Goal: Task Accomplishment & Management: Complete application form

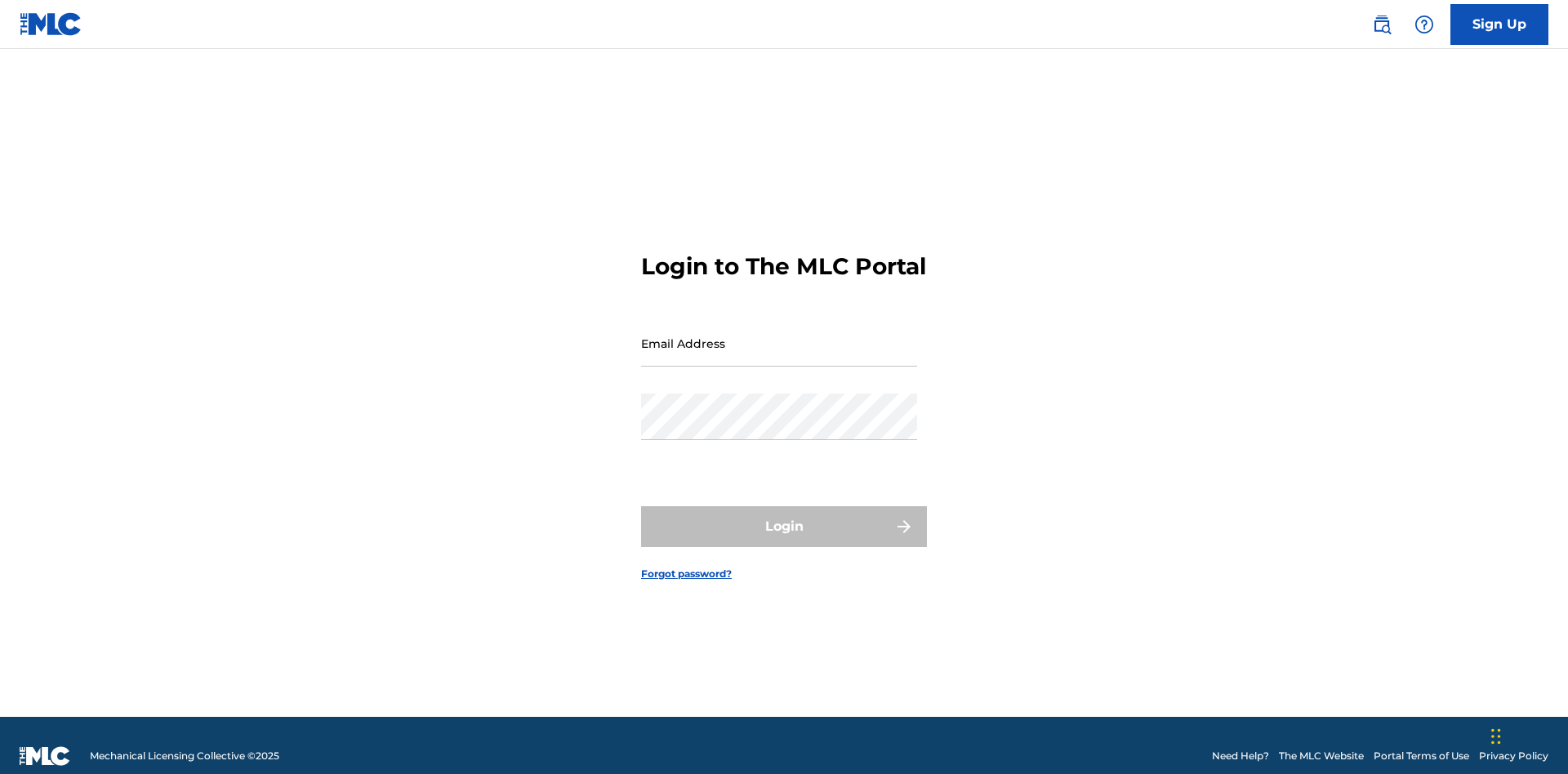
scroll to position [22, 0]
click at [779, 336] on input "Email Address" at bounding box center [779, 344] width 276 height 47
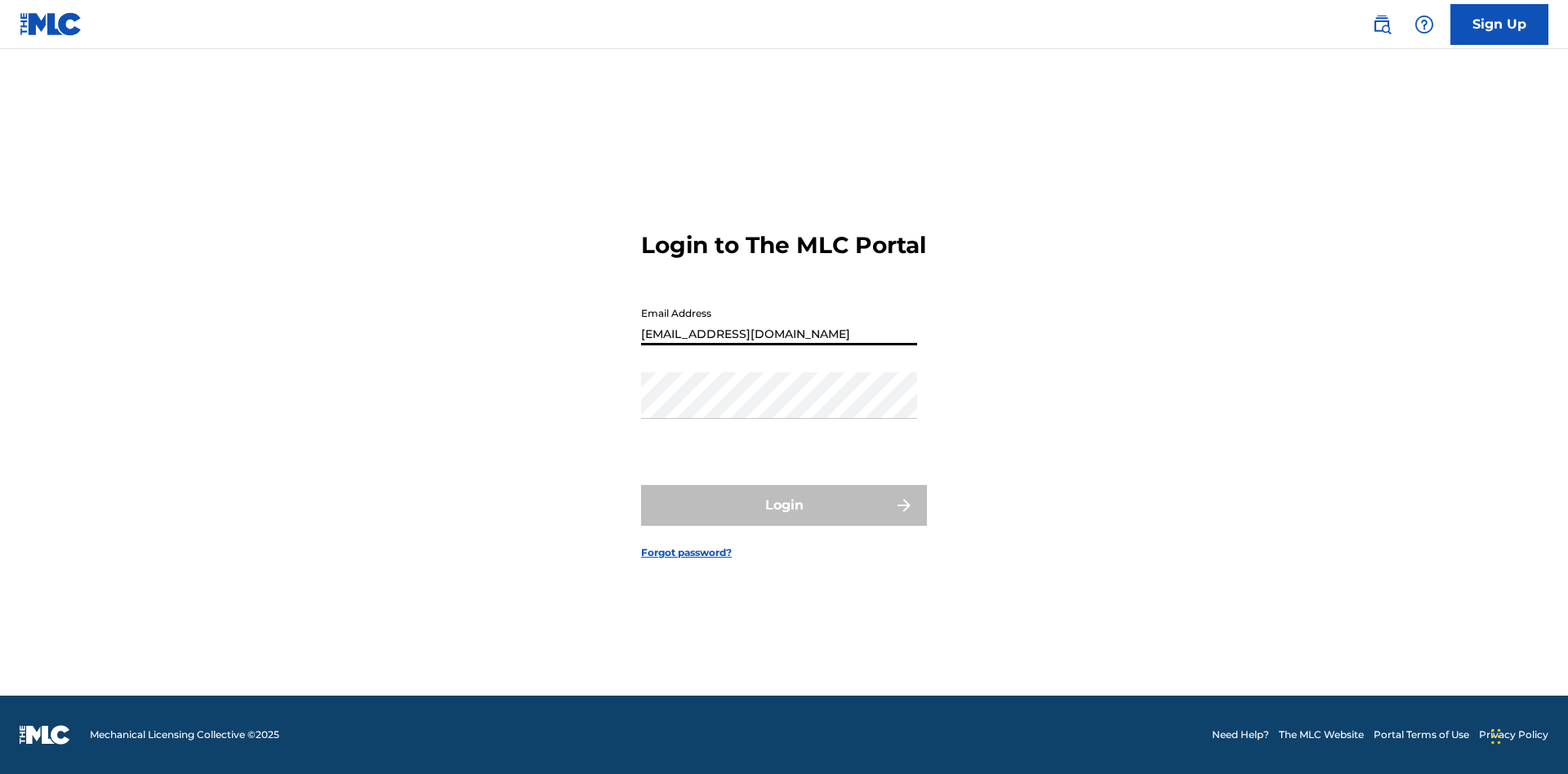
type input "[EMAIL_ADDRESS][DOMAIN_NAME]"
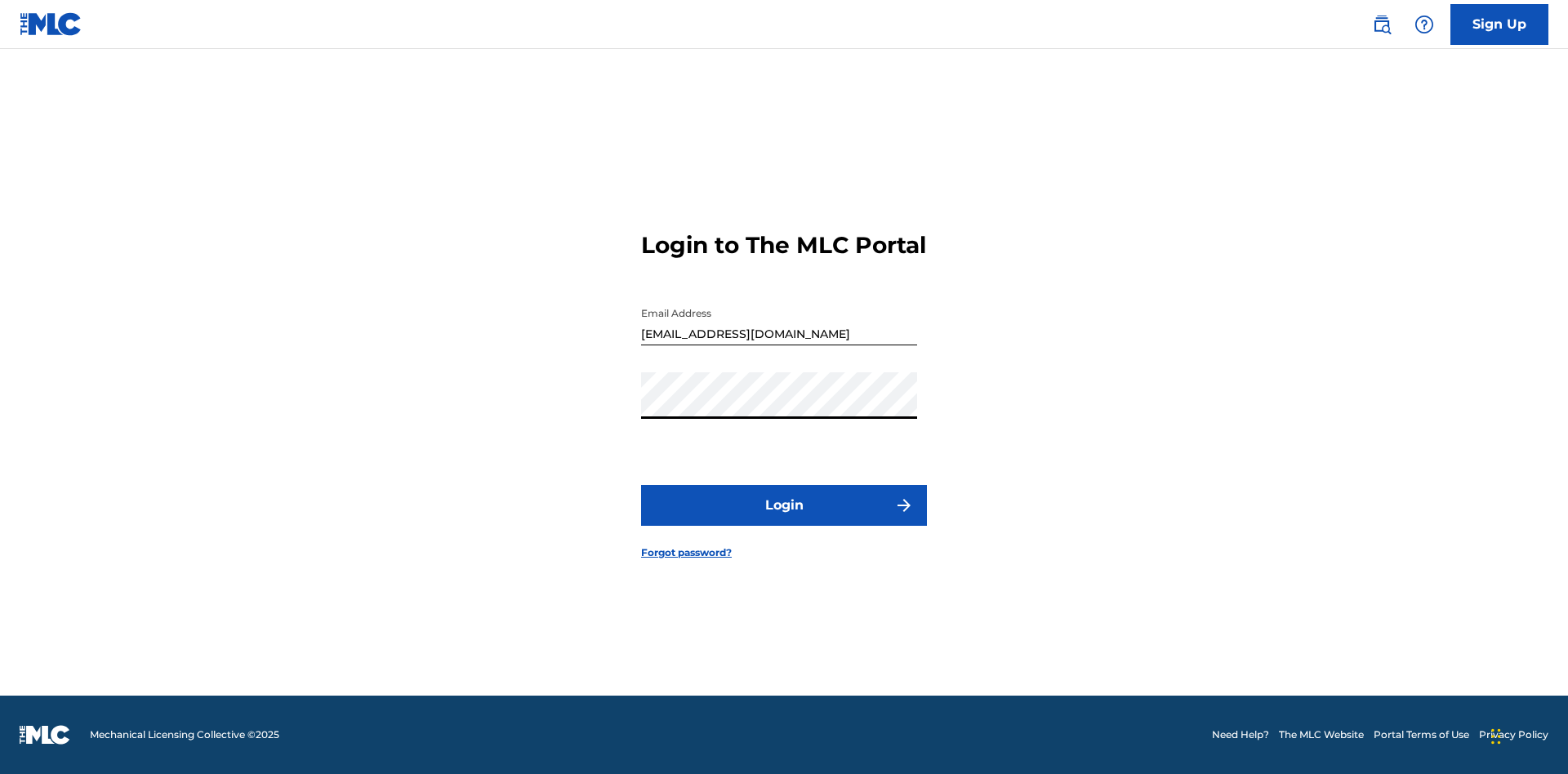
click at [784, 520] on button "Login" at bounding box center [784, 505] width 286 height 41
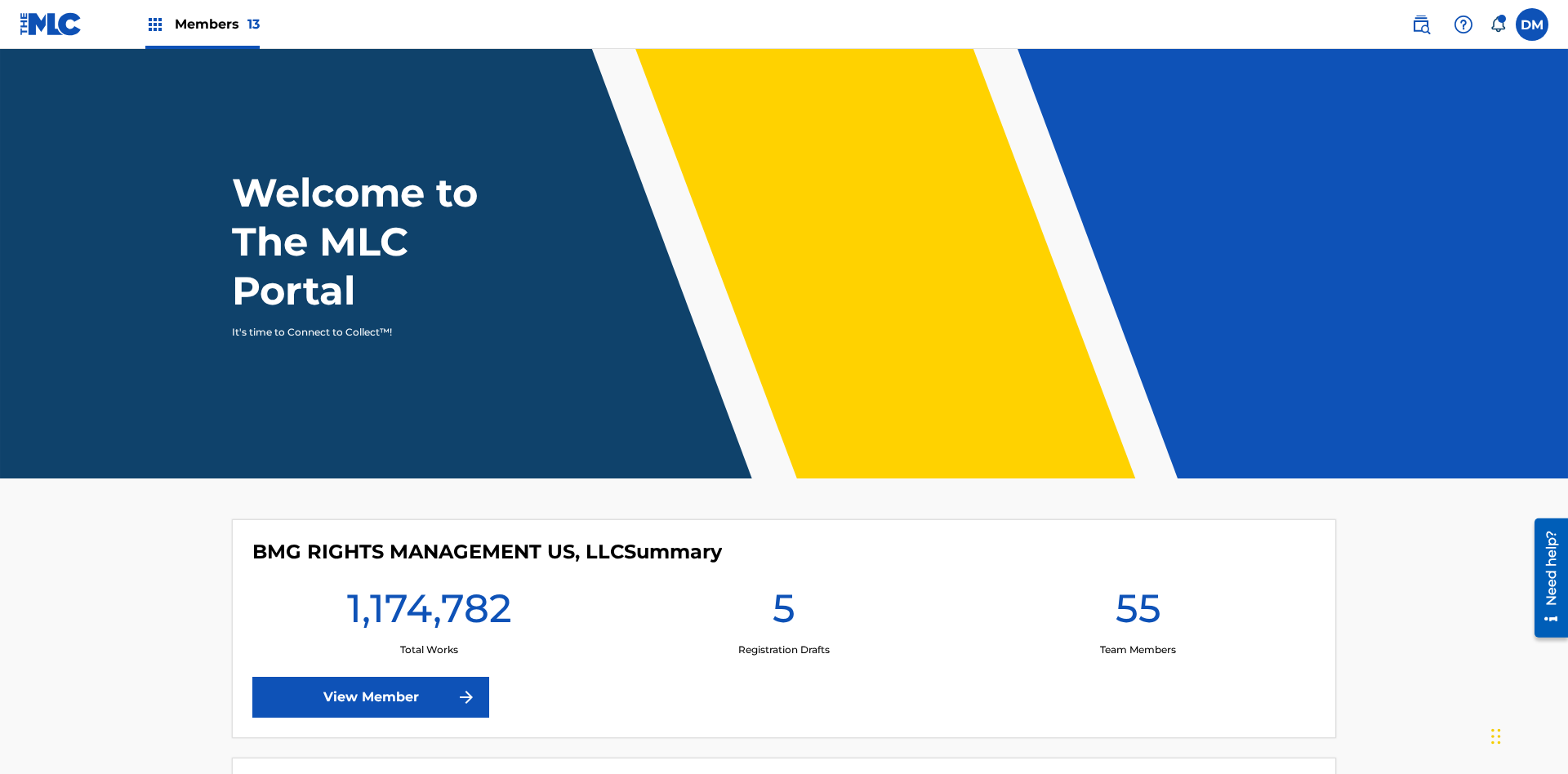
click at [202, 24] on span "Members 13" at bounding box center [217, 24] width 85 height 19
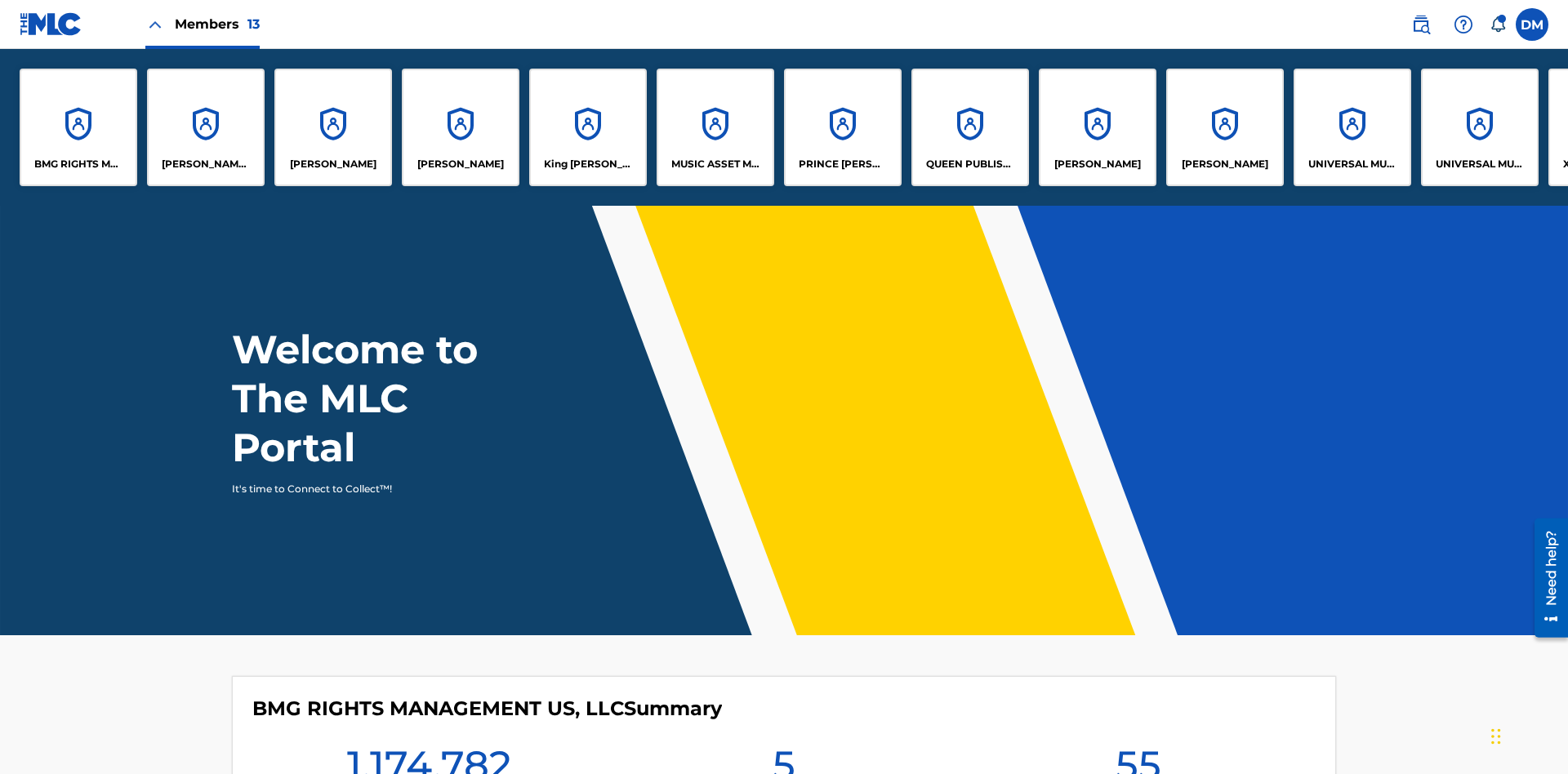
click at [1351, 164] on p "UNIVERSAL MUSIC PUB GROUP" at bounding box center [1352, 164] width 89 height 15
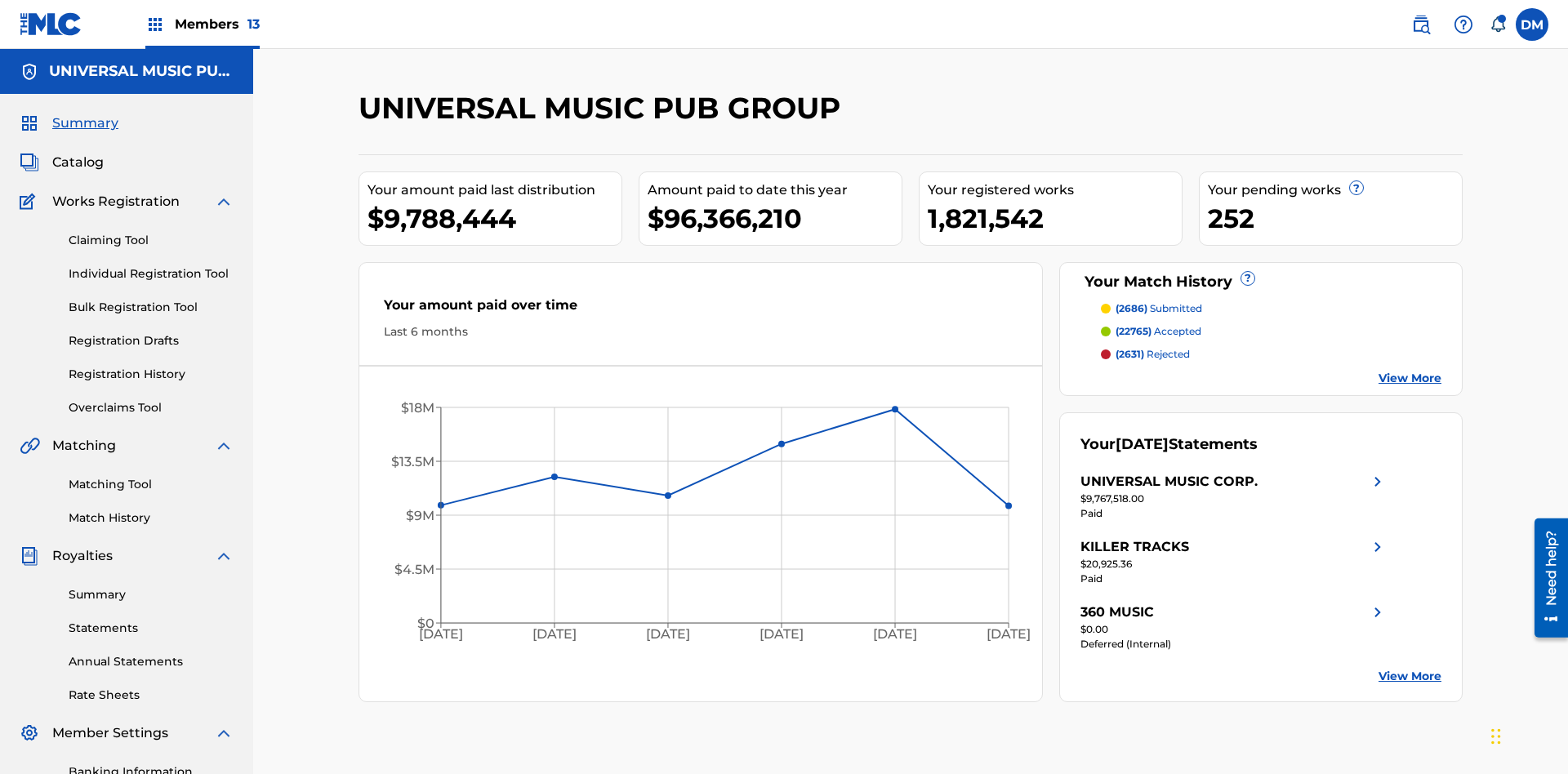
click at [151, 266] on link "Individual Registration Tool" at bounding box center [151, 274] width 165 height 17
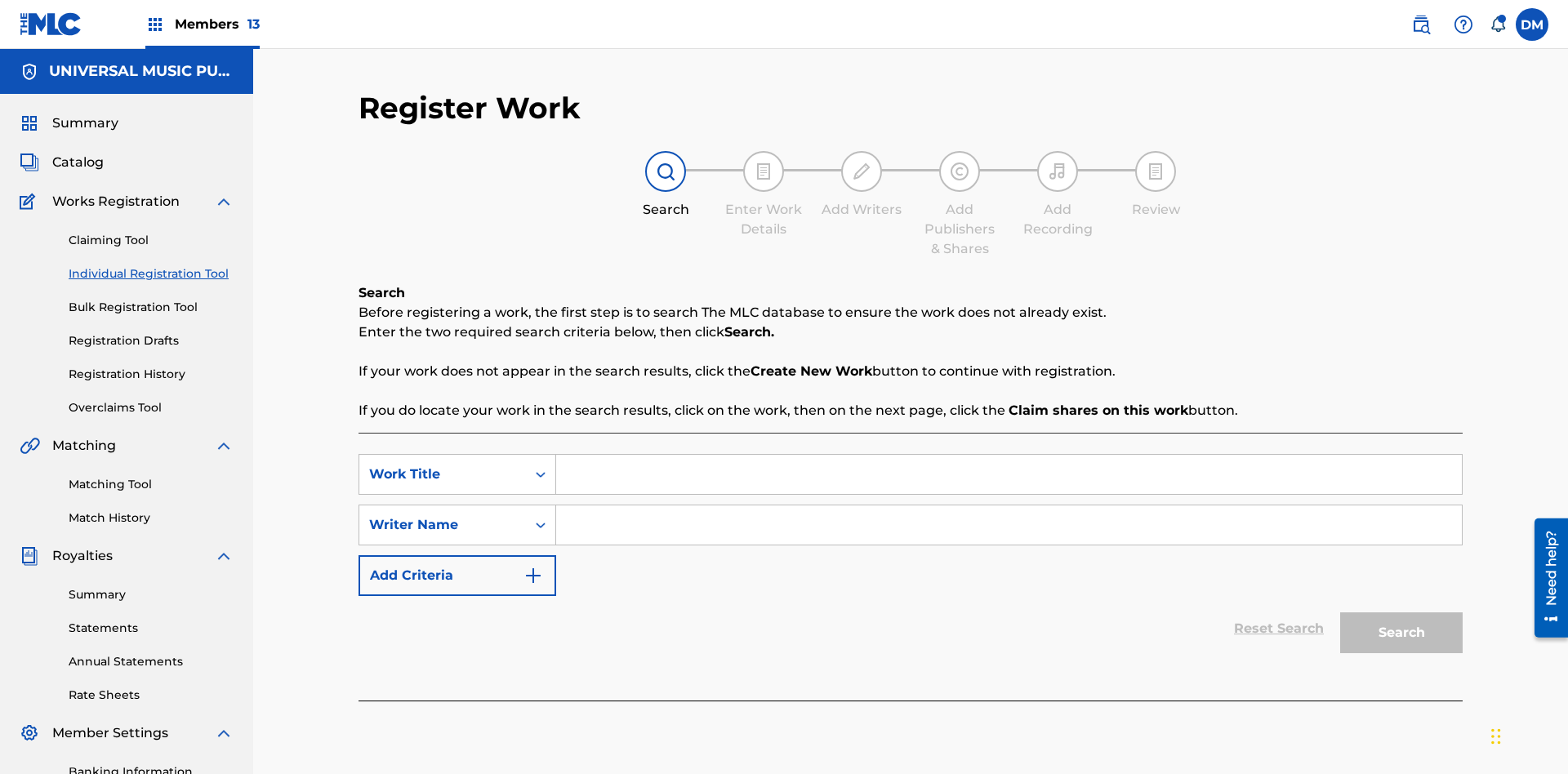
click at [1009, 455] on input "Search Form" at bounding box center [1009, 474] width 906 height 39
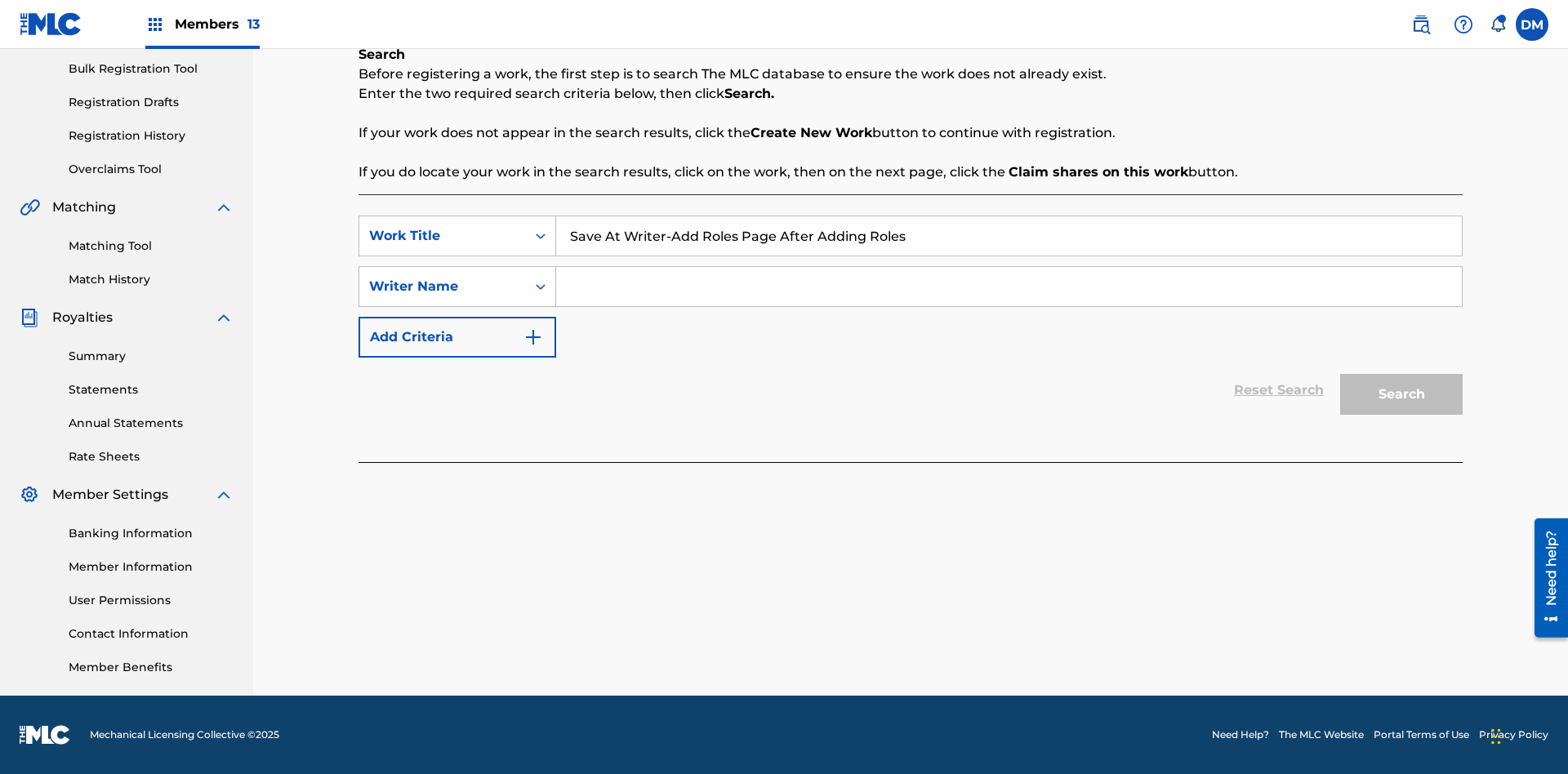
type input "Save At Writer-Add Roles Page After Adding Roles"
click at [1009, 287] on input "Search Form" at bounding box center [1009, 287] width 906 height 39
type input "QWERTYUIOP"
click at [1401, 394] on button "Search" at bounding box center [1401, 394] width 123 height 41
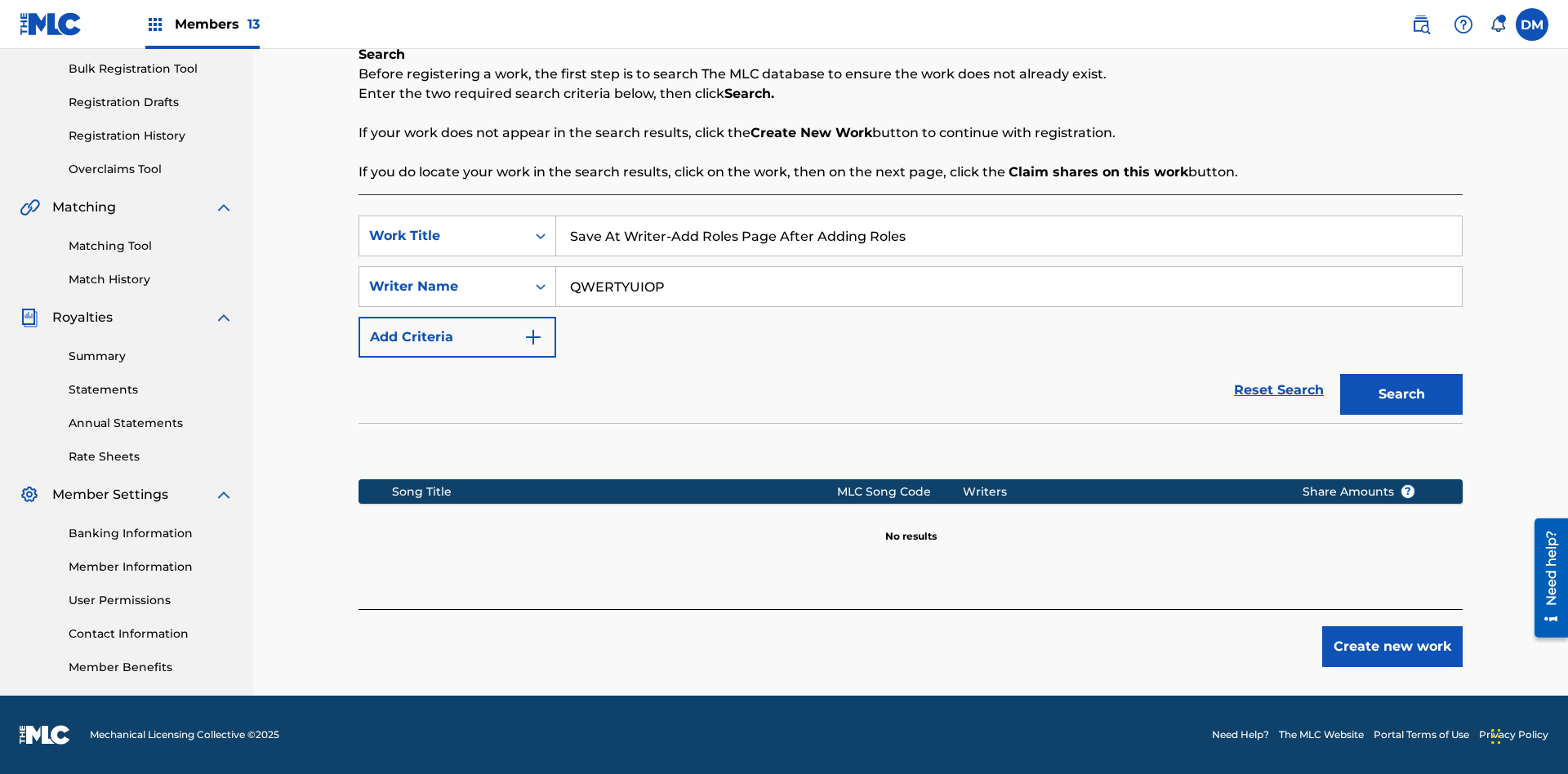
click at [1392, 647] on button "Create new work" at bounding box center [1391, 646] width 140 height 41
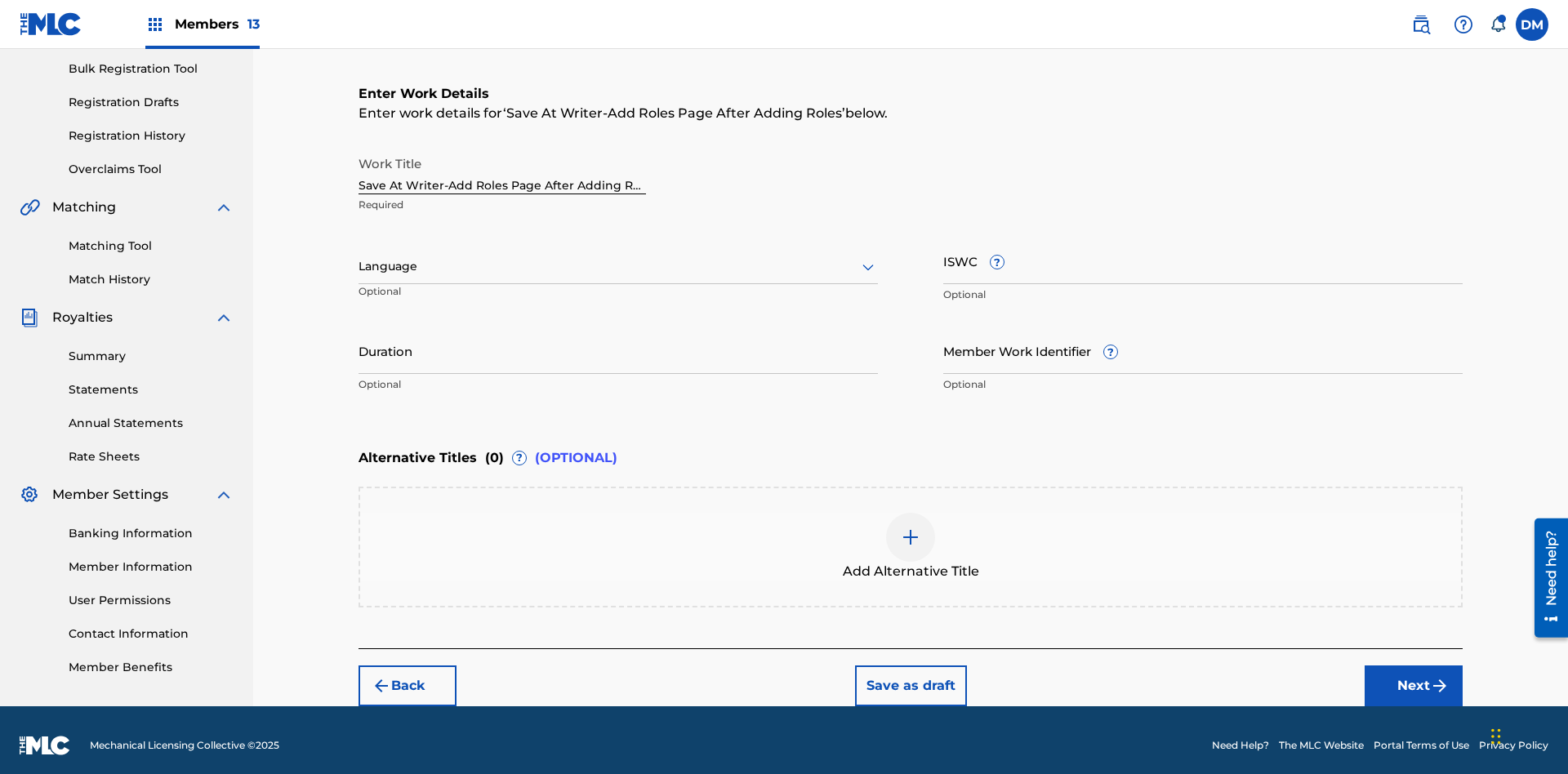
click at [618, 340] on input "Duration" at bounding box center [618, 350] width 520 height 47
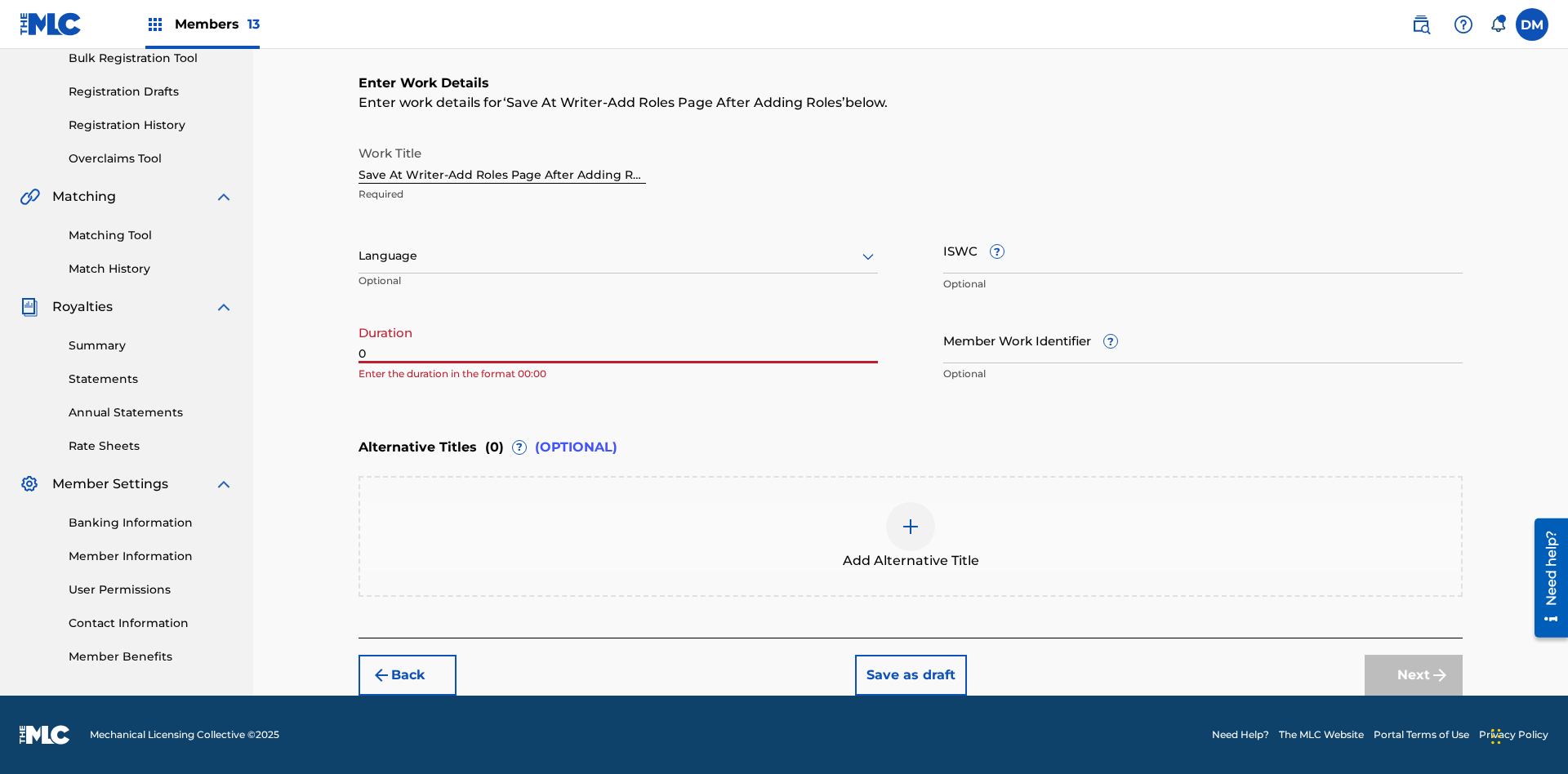
click at [618, 340] on input "0" at bounding box center [618, 340] width 520 height 47
type input "00:00"
click at [868, 257] on icon at bounding box center [868, 257] width 20 height 20
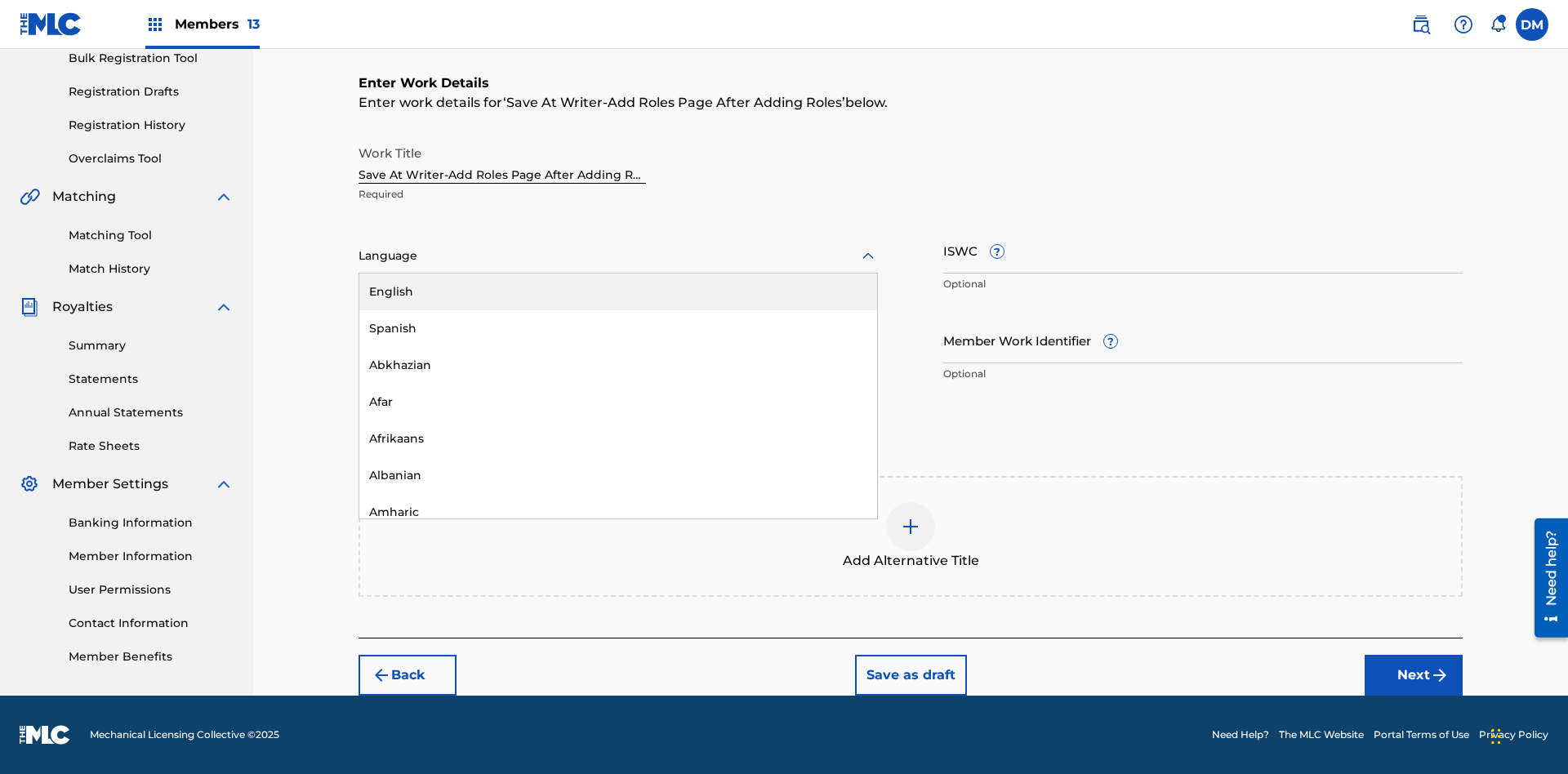
click at [618, 402] on div "Afar" at bounding box center [618, 402] width 518 height 37
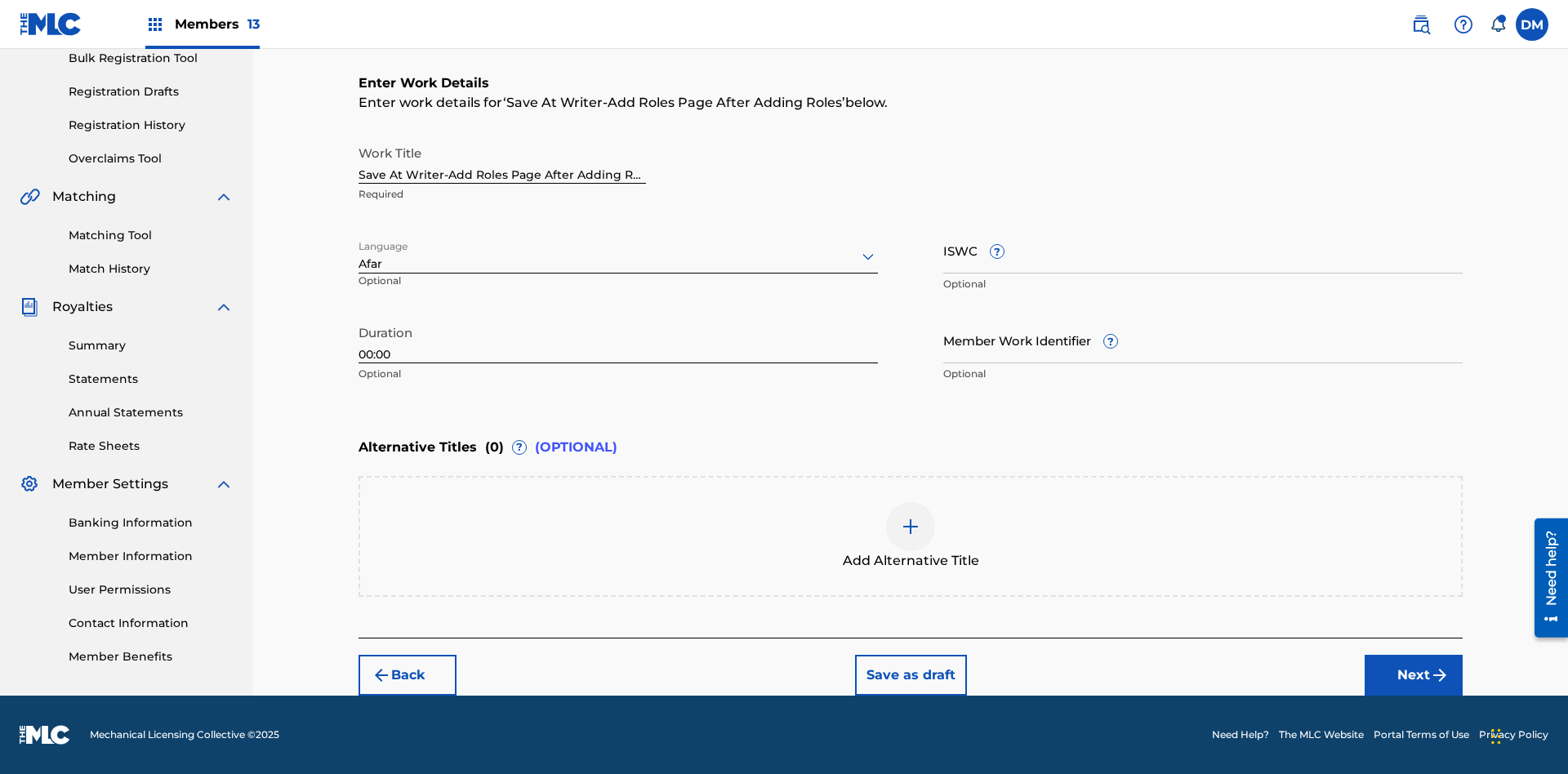
click at [1203, 340] on input "Member Work Identifier ?" at bounding box center [1203, 340] width 520 height 47
type input "[PHONE_NUMBER]"
click at [1203, 250] on input "ISWC ?" at bounding box center [1203, 250] width 520 height 47
type input "T-123.456.789-4"
click at [911, 536] on img at bounding box center [911, 527] width 20 height 20
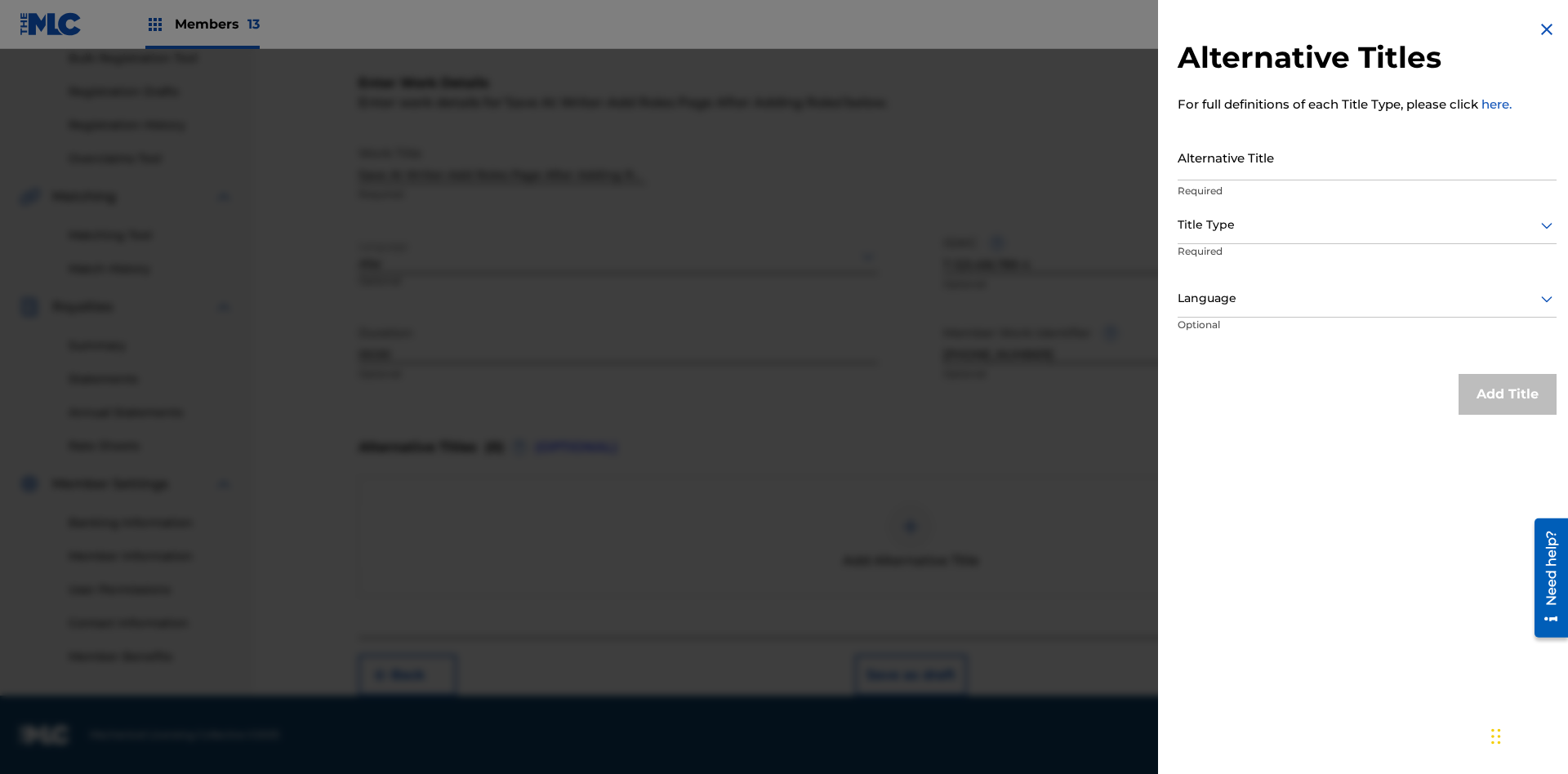
click at [1367, 157] on input "Alternative Title" at bounding box center [1366, 157] width 379 height 47
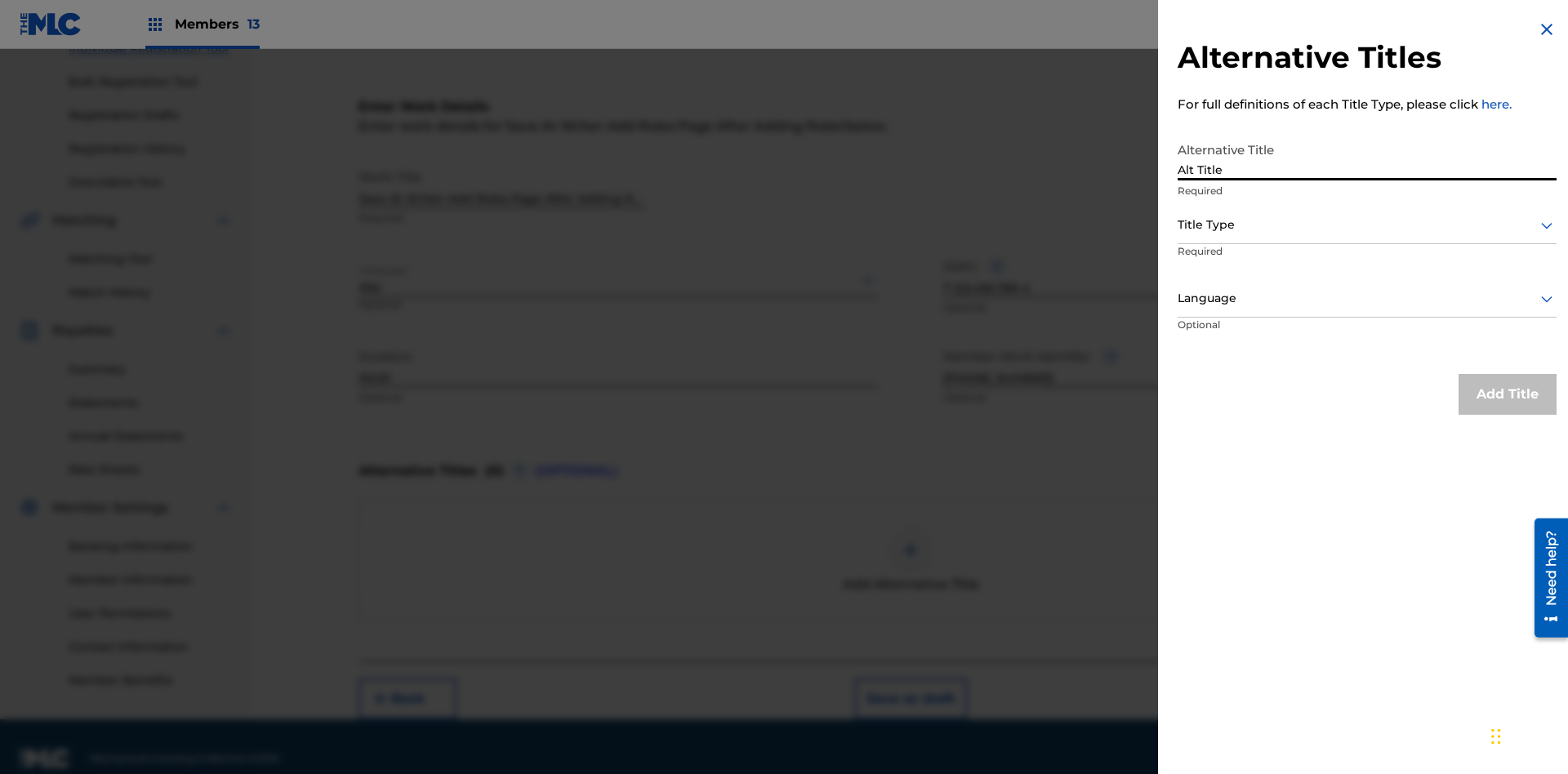
type input "Alt Title"
click at [1367, 224] on div at bounding box center [1366, 225] width 379 height 21
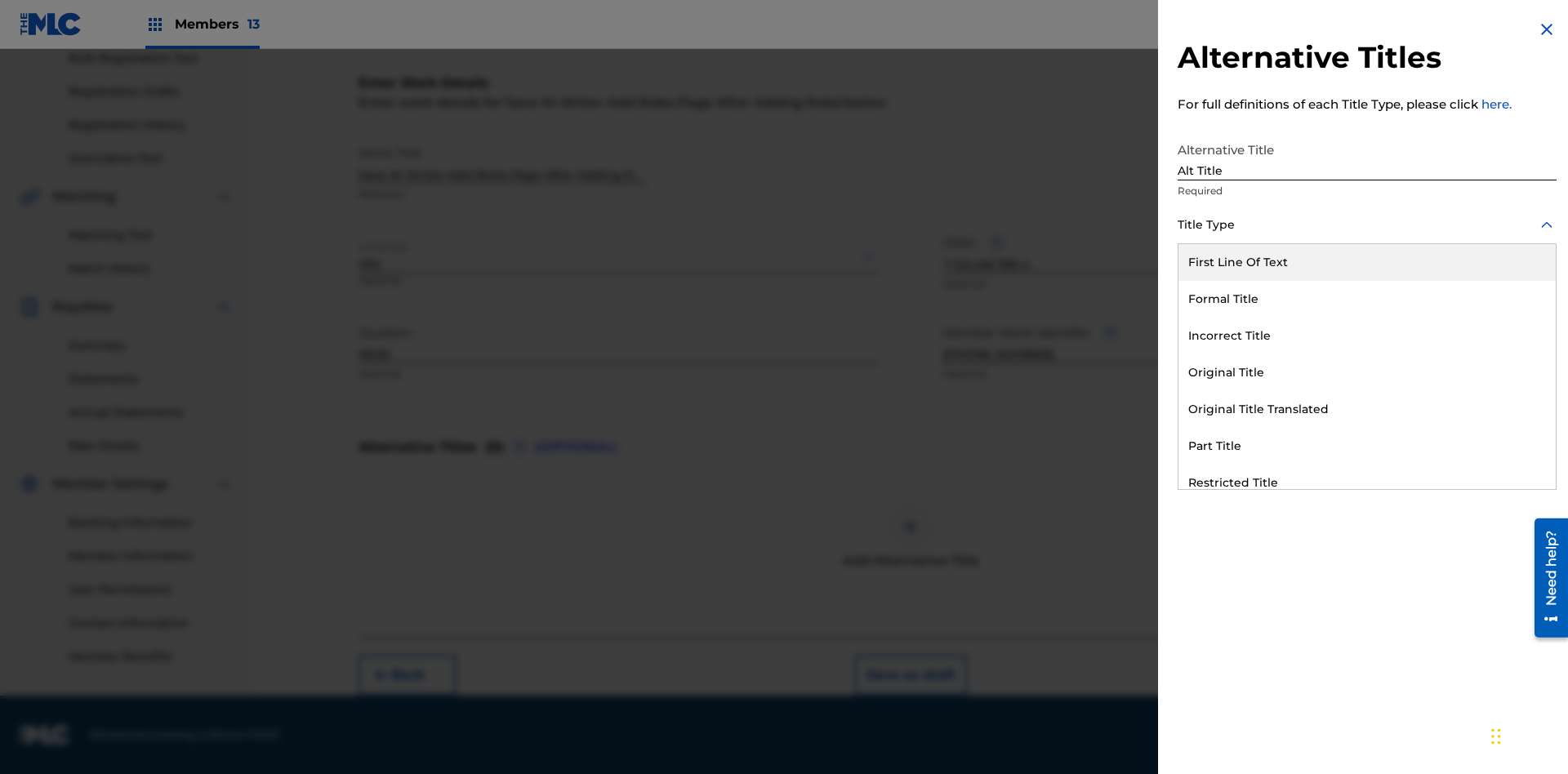
click at [1367, 373] on div "Original Title" at bounding box center [1366, 373] width 377 height 37
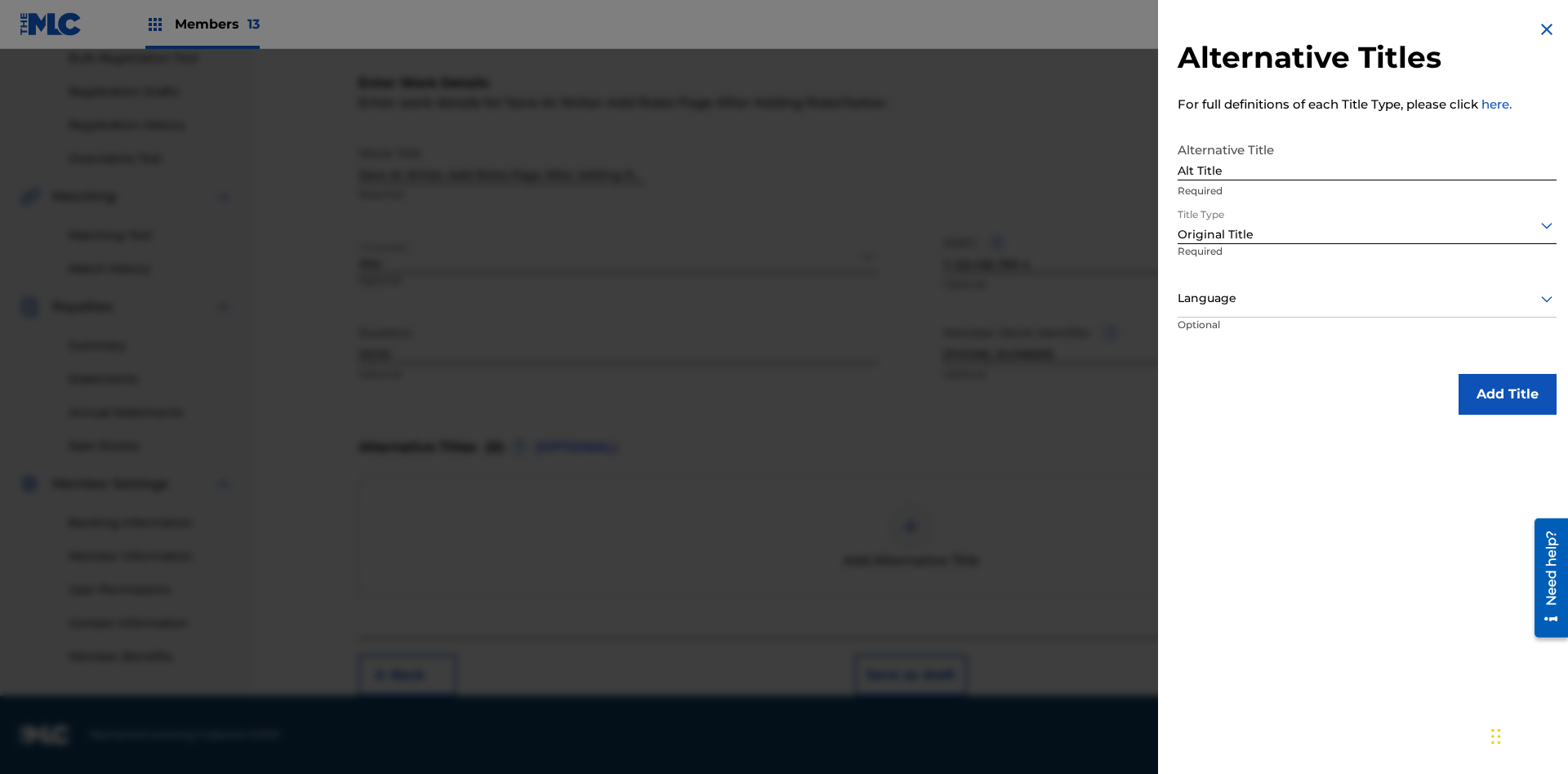
click at [1367, 298] on div at bounding box center [1366, 298] width 379 height 21
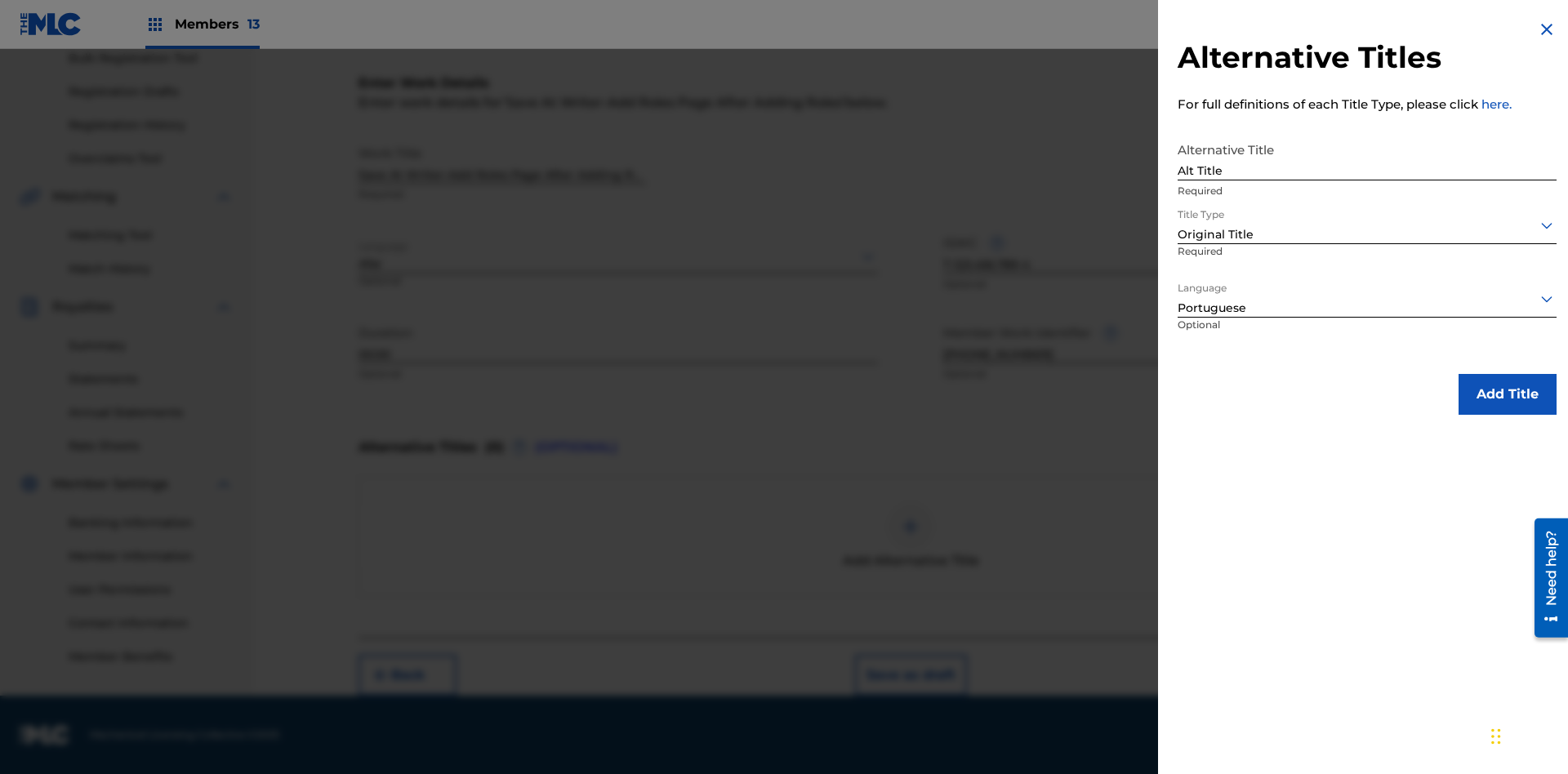
click at [1507, 394] on button "Add Title" at bounding box center [1507, 394] width 98 height 41
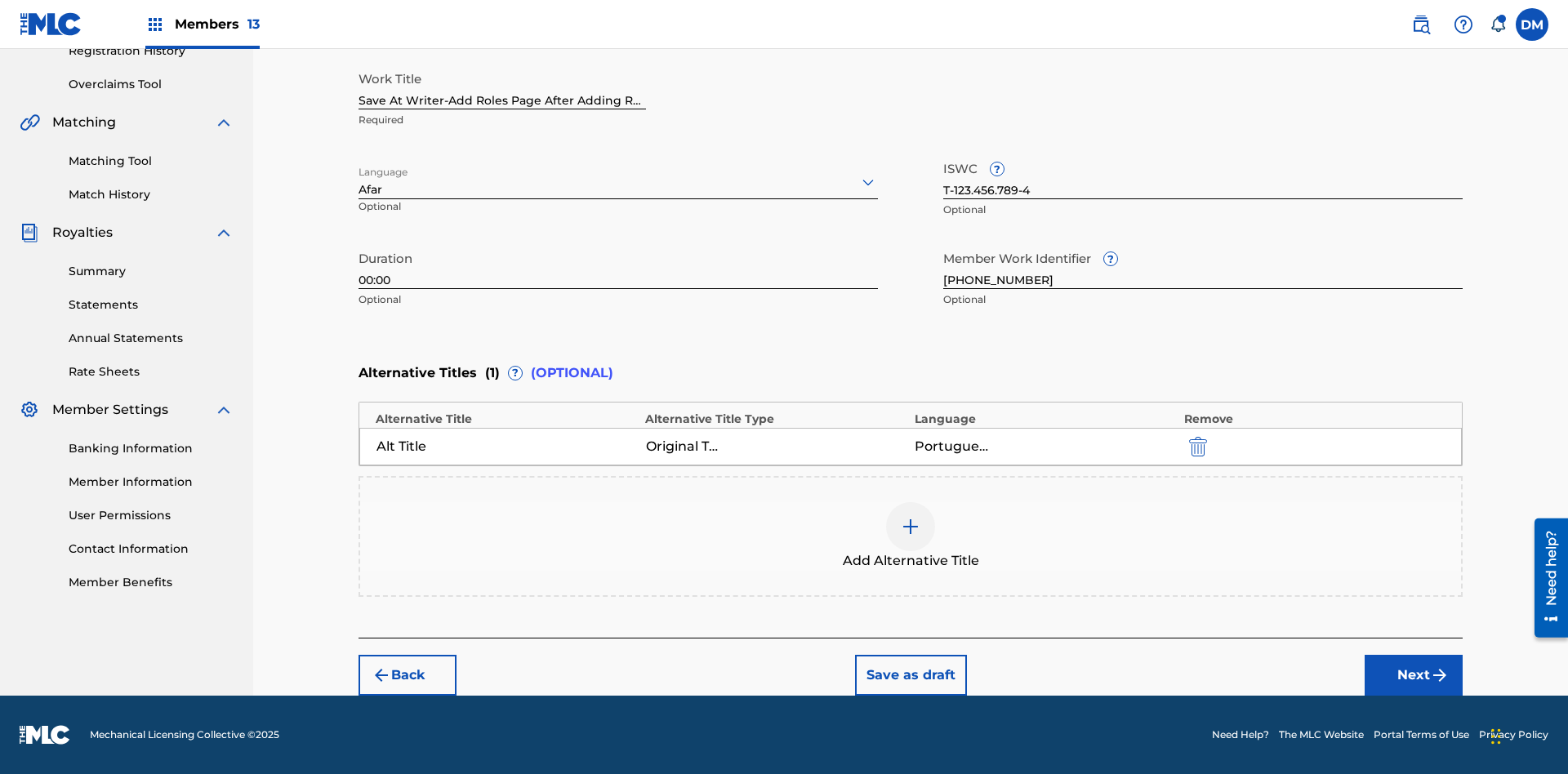
click at [1414, 675] on button "Next" at bounding box center [1414, 675] width 98 height 41
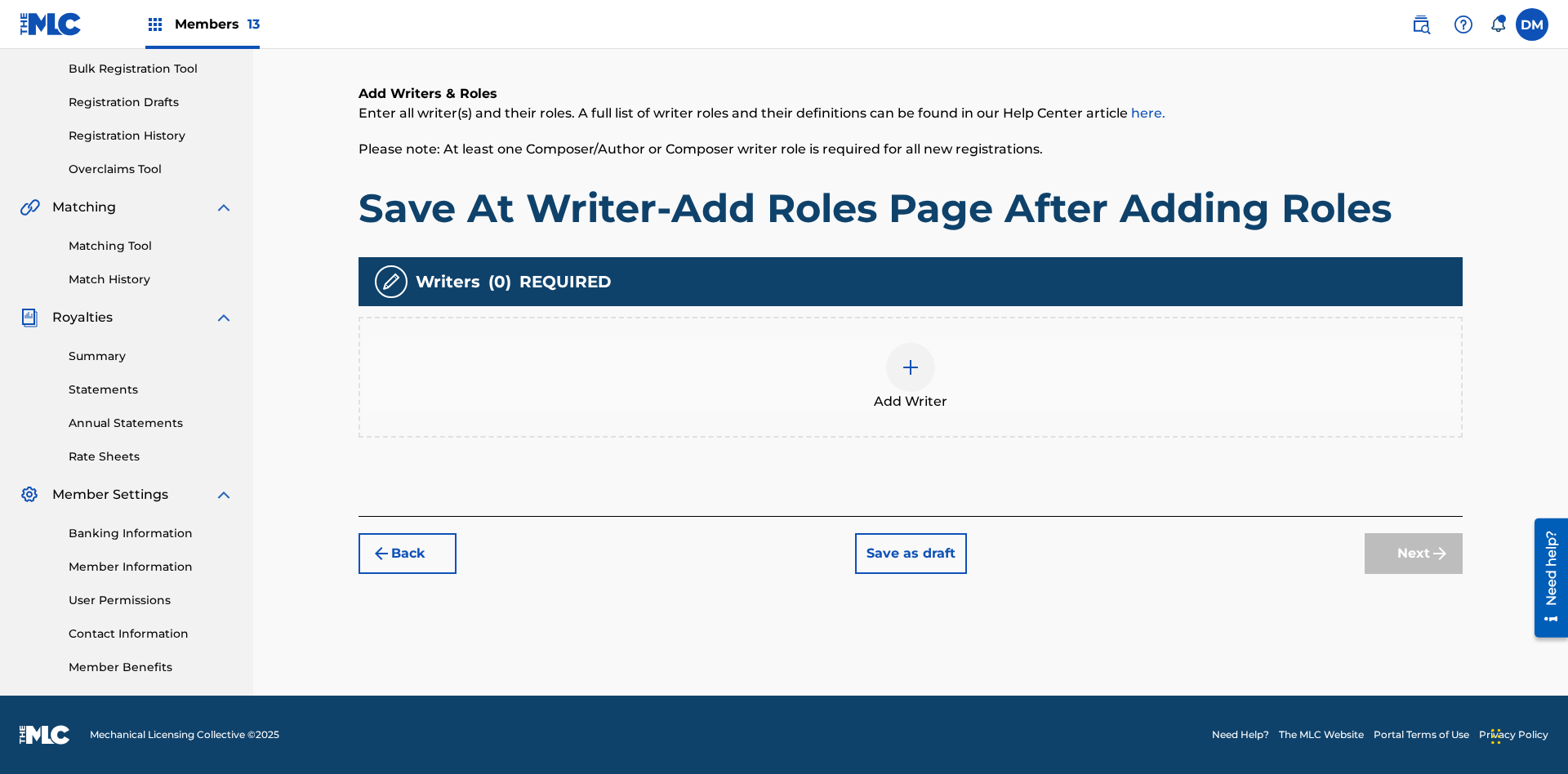
click at [911, 376] on img at bounding box center [911, 368] width 20 height 20
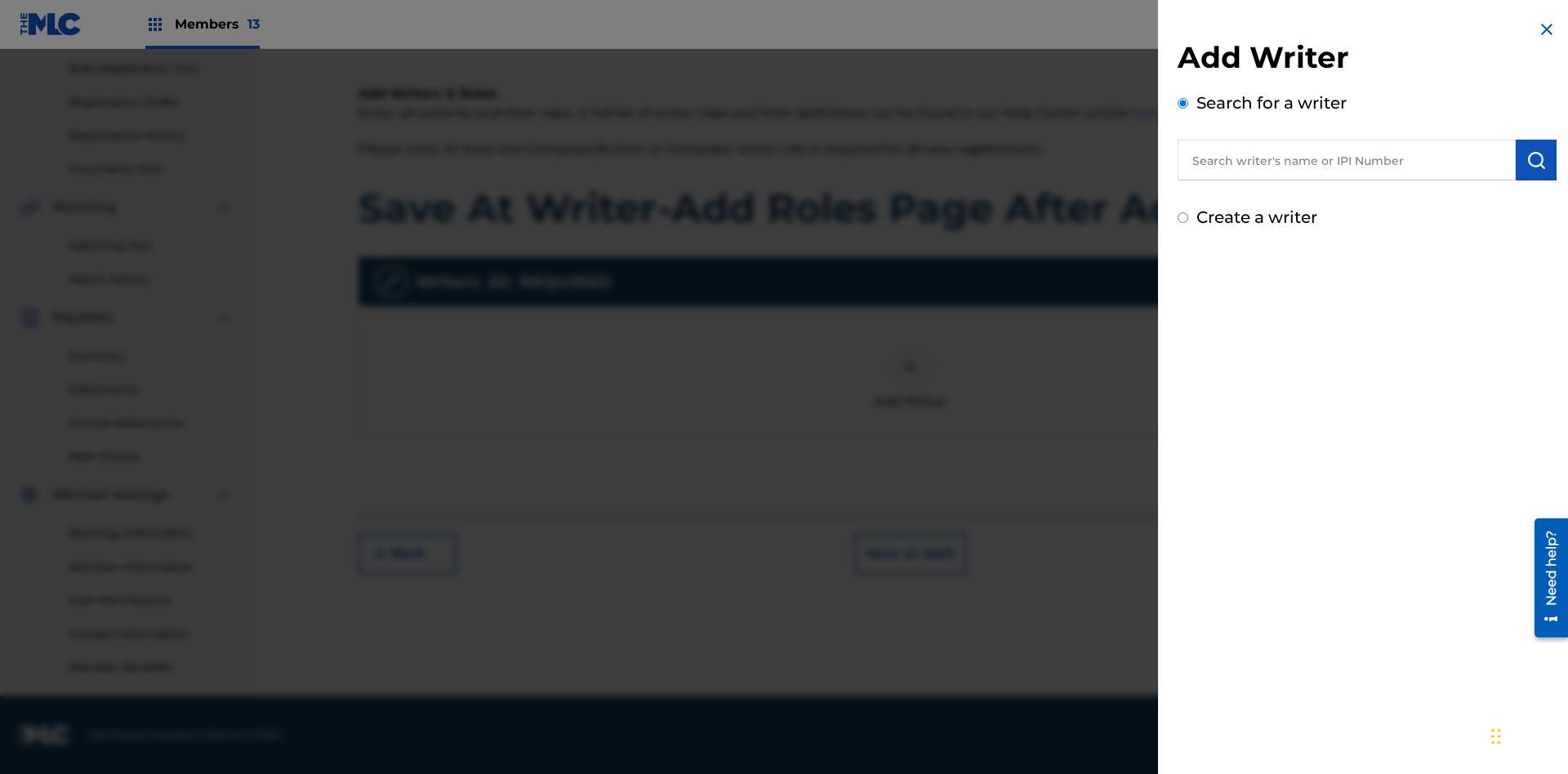
click at [1346, 160] on input "text" at bounding box center [1346, 159] width 338 height 41
type input "[PERSON_NAME]"
click at [1536, 160] on img "submit" at bounding box center [1536, 160] width 20 height 20
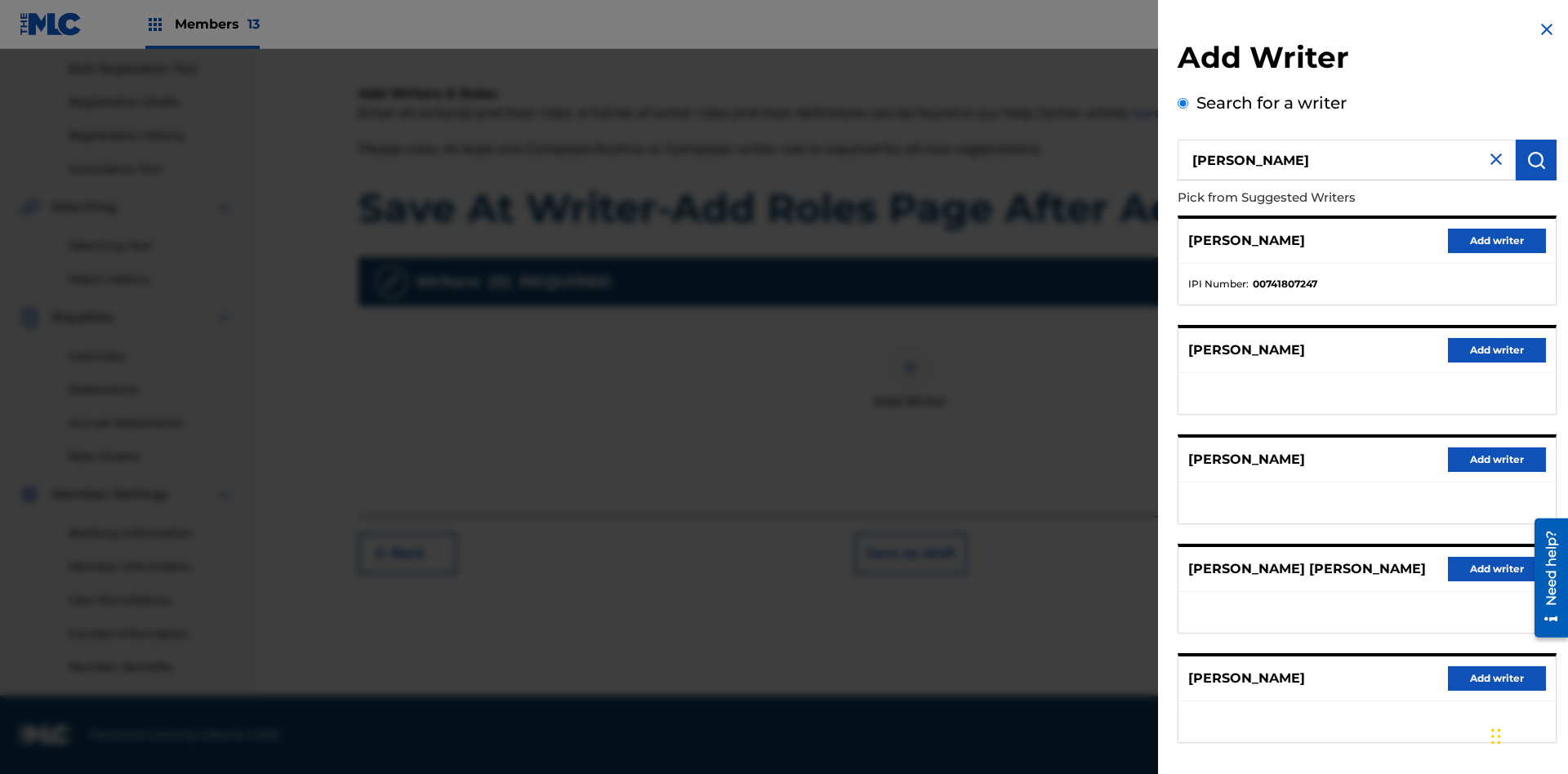
click at [1497, 240] on button "Add writer" at bounding box center [1497, 241] width 98 height 25
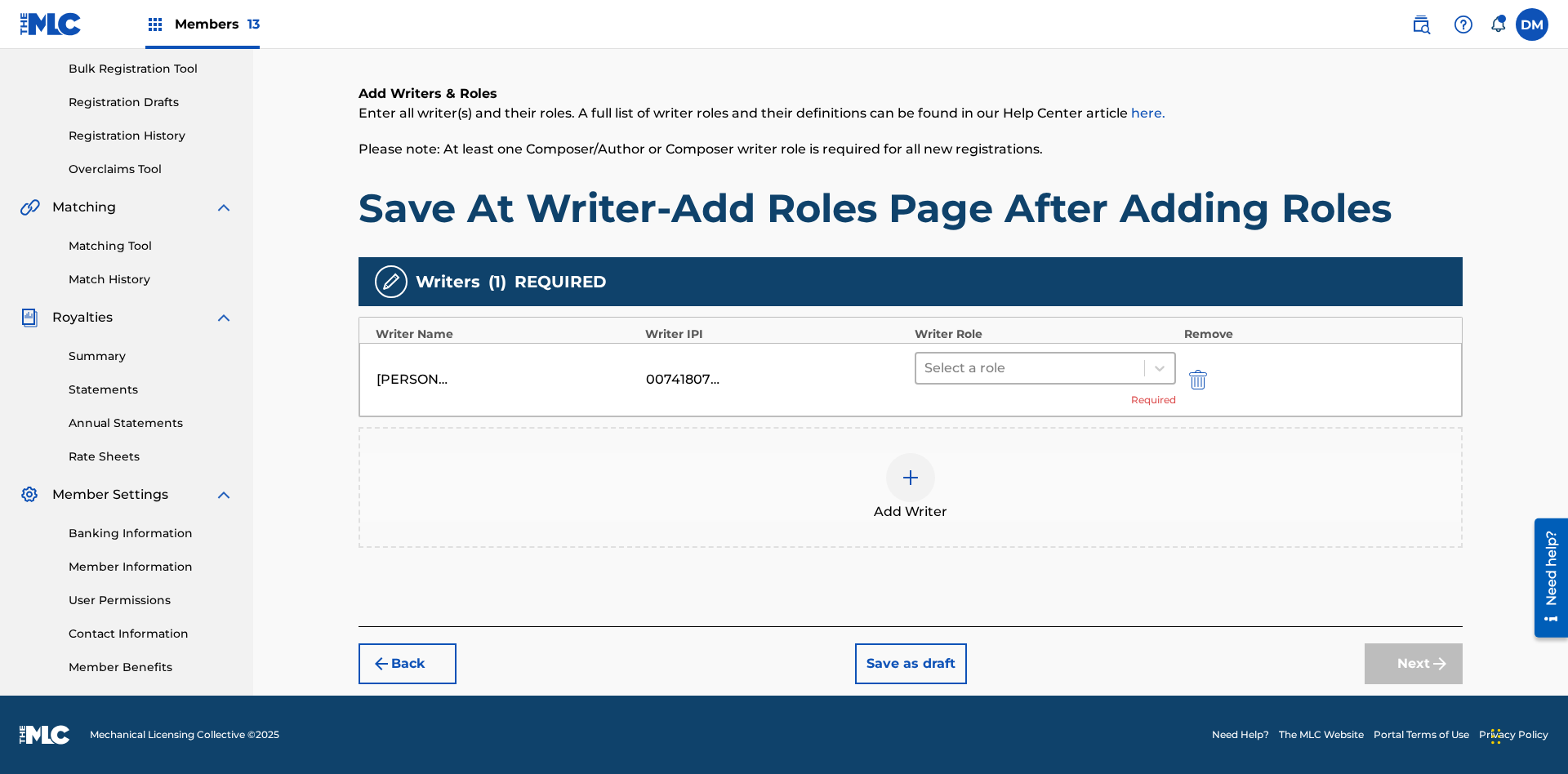
click at [926, 368] on input "text" at bounding box center [926, 369] width 3 height 20
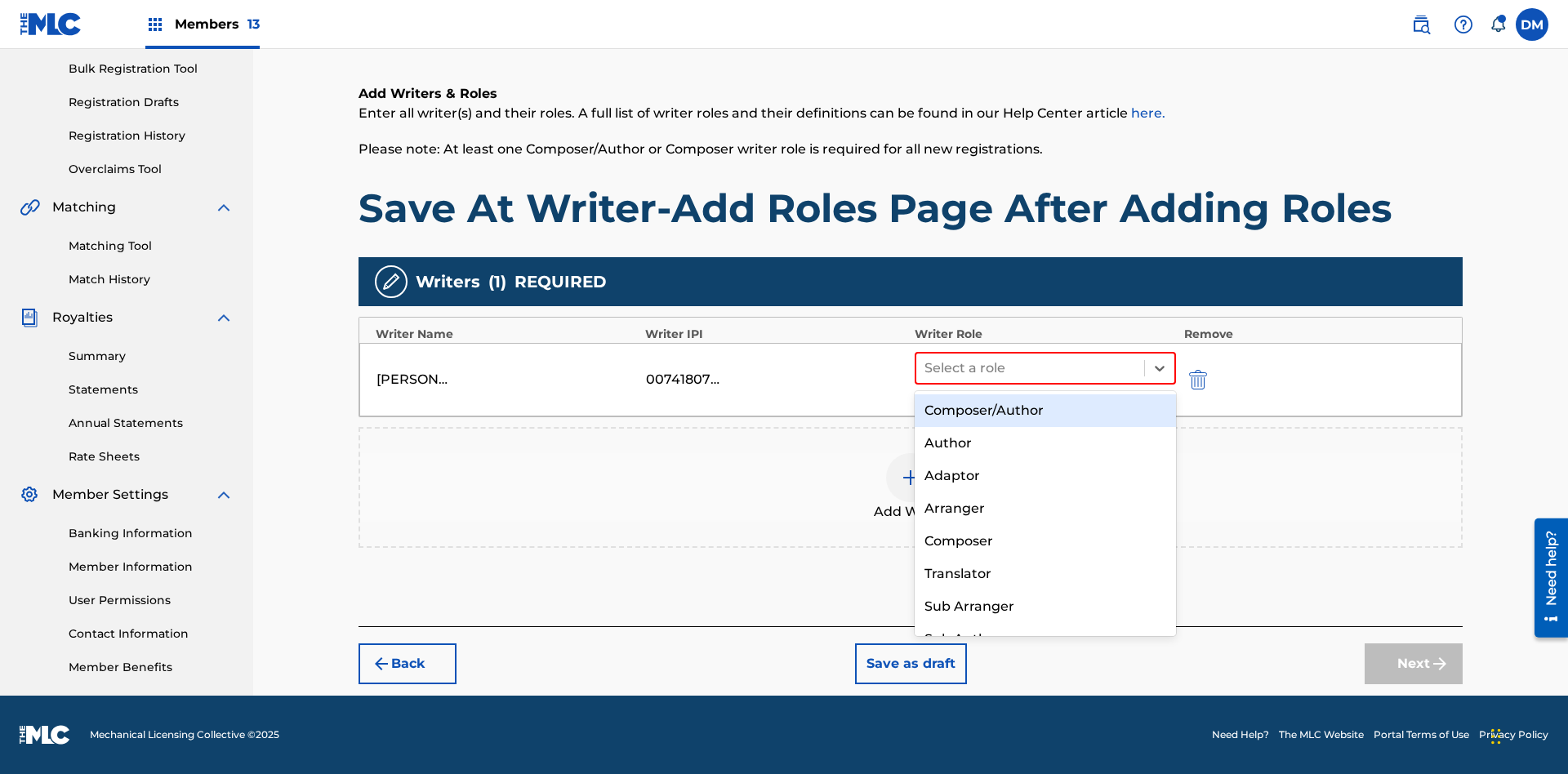
click at [1044, 541] on div "Composer" at bounding box center [1045, 541] width 261 height 32
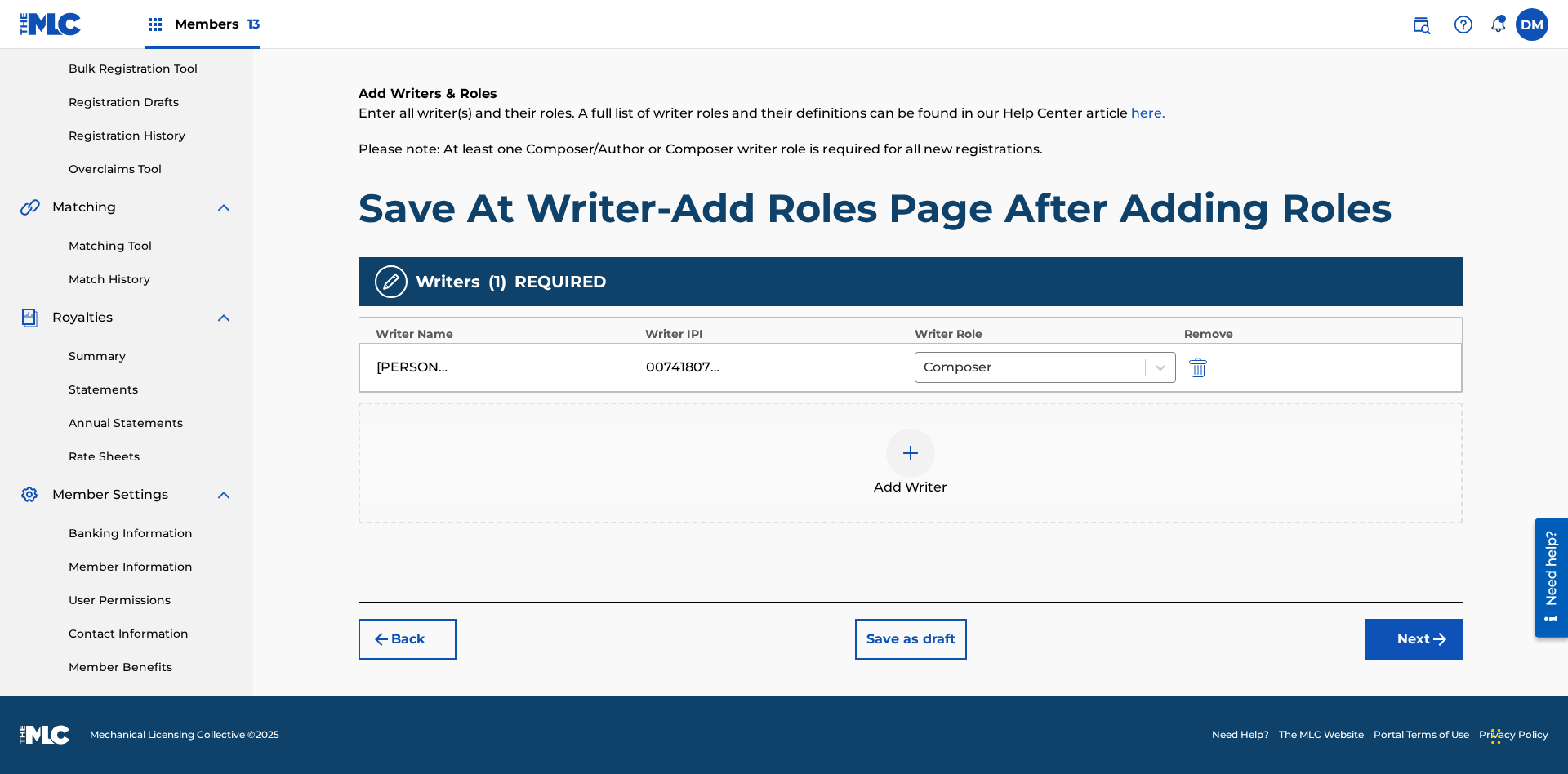
click at [910, 639] on button "Save as draft" at bounding box center [911, 639] width 112 height 41
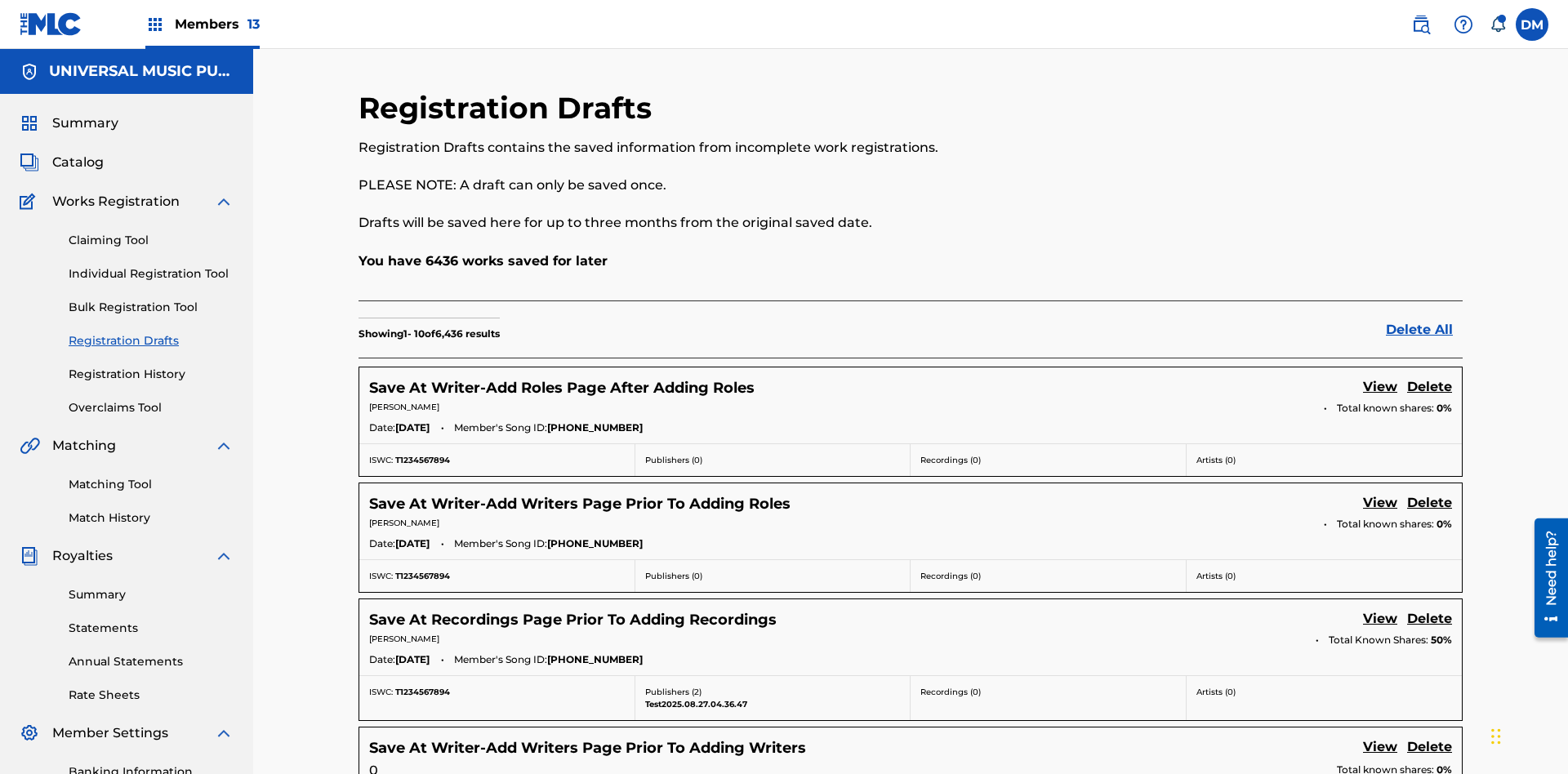
click at [1380, 377] on link "View" at bounding box center [1380, 388] width 34 height 22
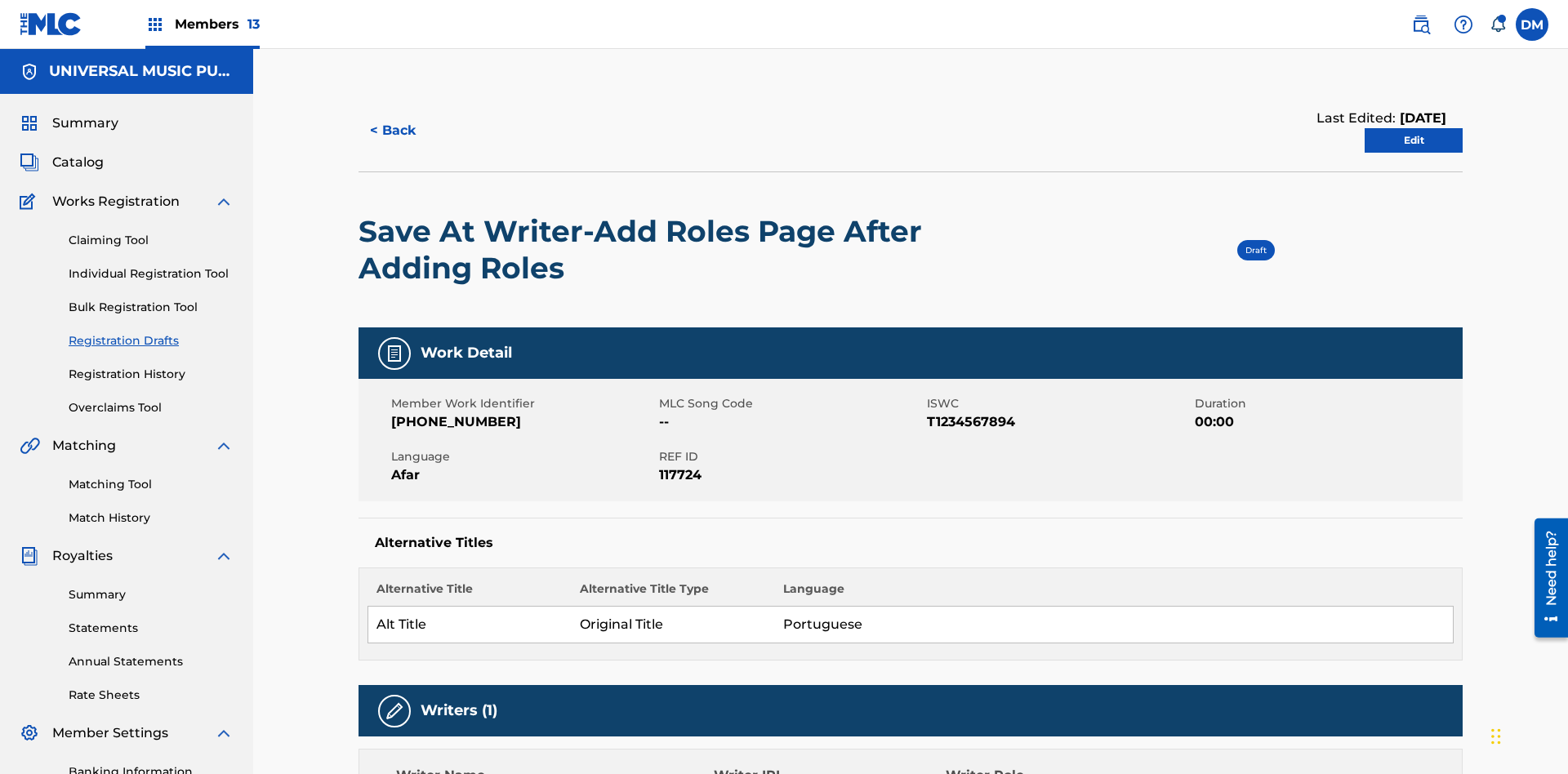
click at [1414, 128] on link "Edit" at bounding box center [1414, 140] width 98 height 25
